Goal: Find specific page/section: Find specific page/section

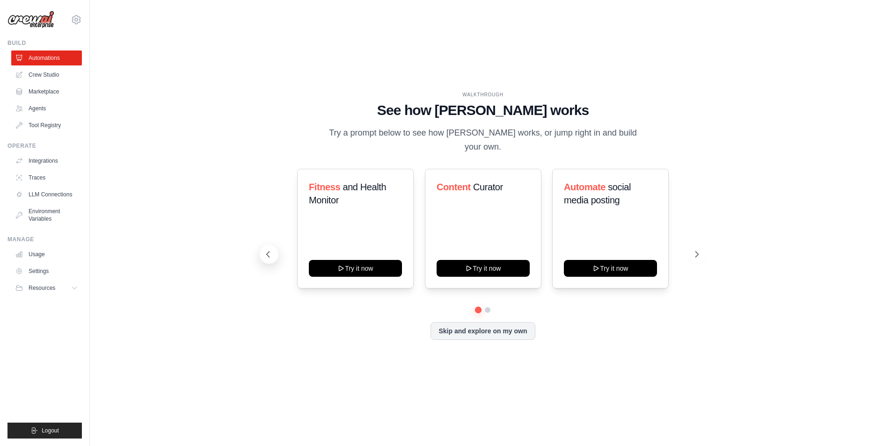
click at [273, 250] on icon at bounding box center [267, 254] width 9 height 9
click at [694, 250] on icon at bounding box center [697, 254] width 9 height 9
click at [45, 77] on link "Crew Studio" at bounding box center [47, 74] width 71 height 15
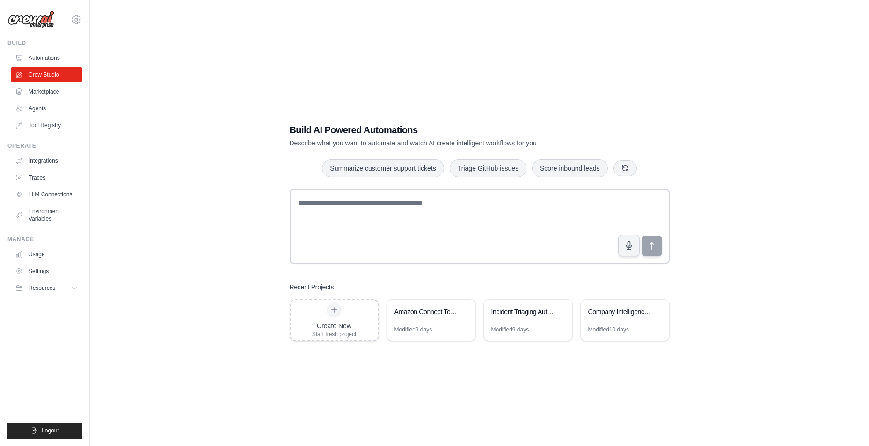
click at [132, 278] on div "Build AI Powered Automations Describe what you want to automate and watch AI cr…" at bounding box center [479, 232] width 749 height 446
